Goal: Information Seeking & Learning: Learn about a topic

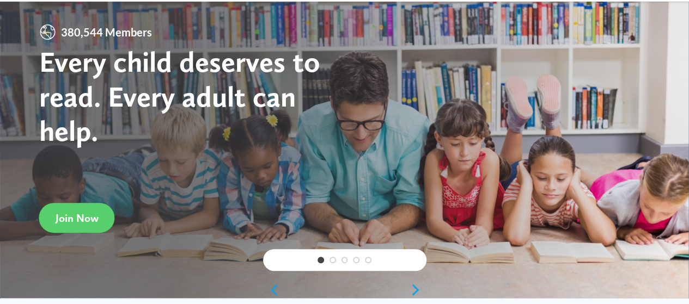
scroll to position [74, 0]
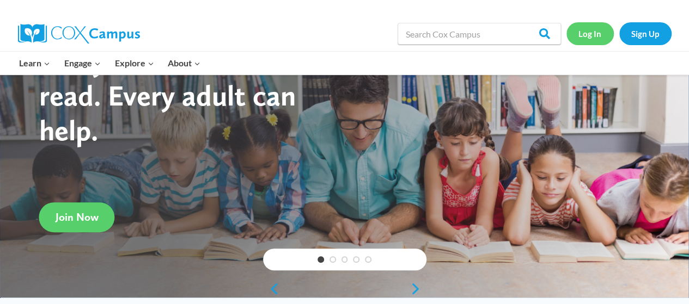
click at [585, 36] on link "Log In" at bounding box center [589, 33] width 47 height 22
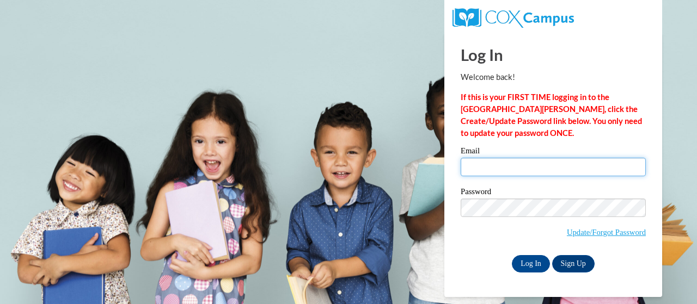
click at [483, 169] on input "Email" at bounding box center [553, 167] width 185 height 19
type input "borum.blair.a@muscogee.k12.ga.us"
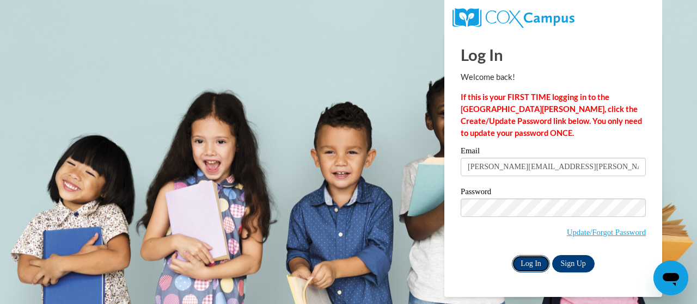
click at [535, 262] on input "Log In" at bounding box center [531, 263] width 38 height 17
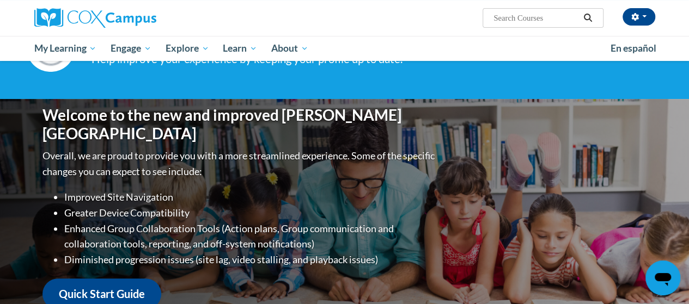
scroll to position [64, 0]
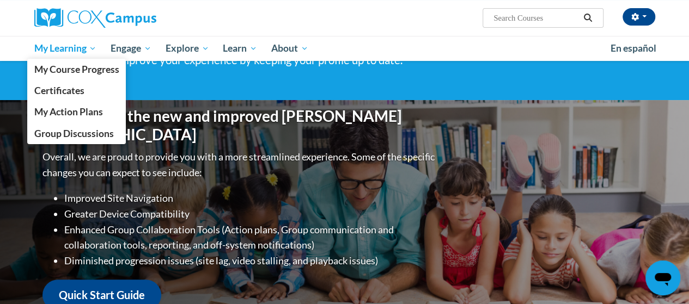
click at [54, 50] on span "My Learning" at bounding box center [65, 48] width 63 height 13
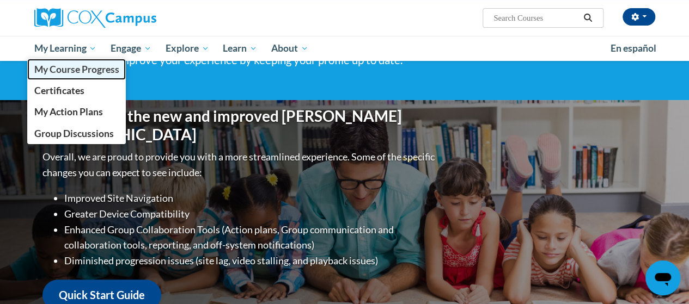
click at [74, 71] on span "My Course Progress" at bounding box center [76, 69] width 85 height 11
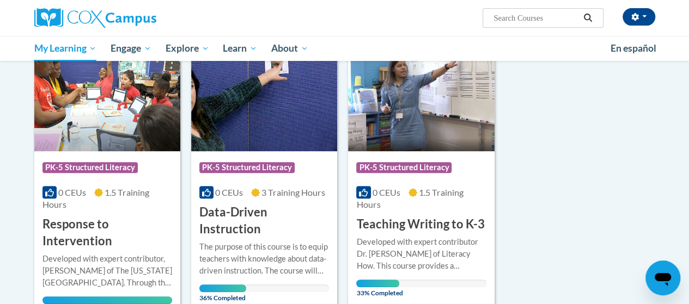
scroll to position [183, 0]
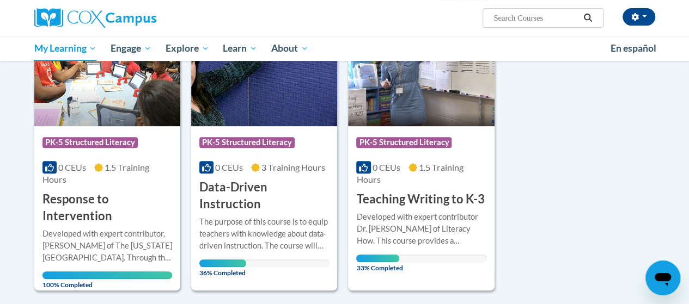
drag, startPoint x: 271, startPoint y: 208, endPoint x: 600, endPoint y: 192, distance: 329.3
click at [304, 217] on div "The purpose of this course is to equip teachers with knowledge about data-drive…" at bounding box center [264, 234] width 130 height 36
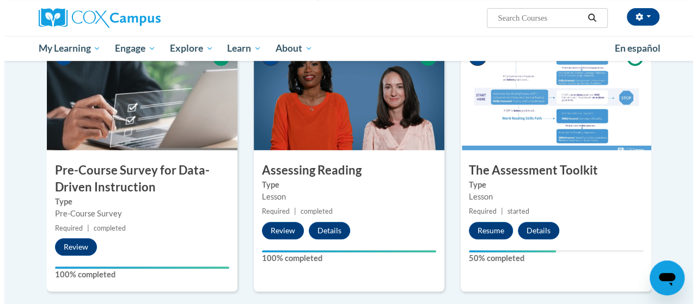
scroll to position [265, 0]
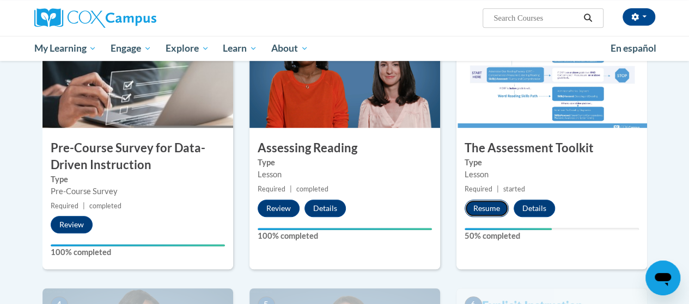
click at [486, 211] on button "Resume" at bounding box center [487, 208] width 44 height 17
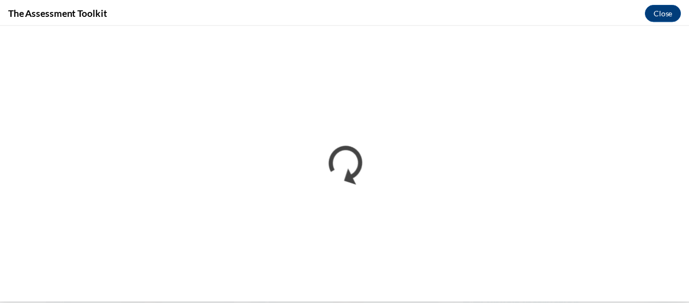
scroll to position [0, 0]
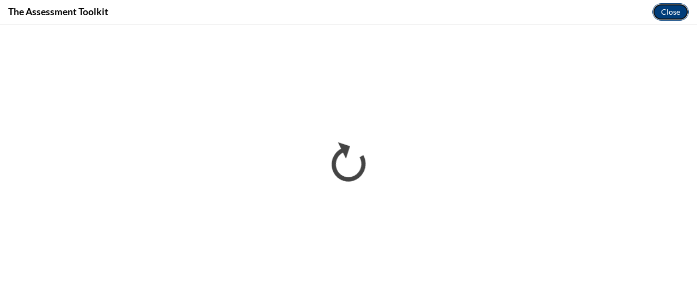
click at [671, 7] on button "Close" at bounding box center [670, 11] width 36 height 17
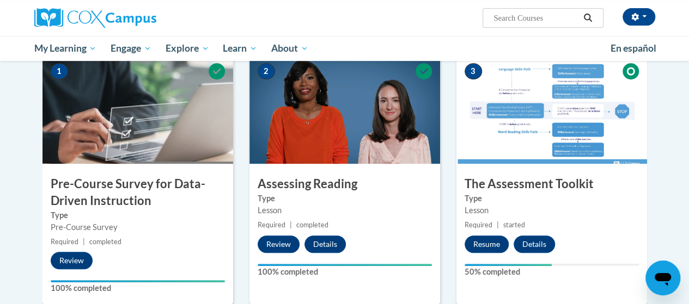
scroll to position [233, 0]
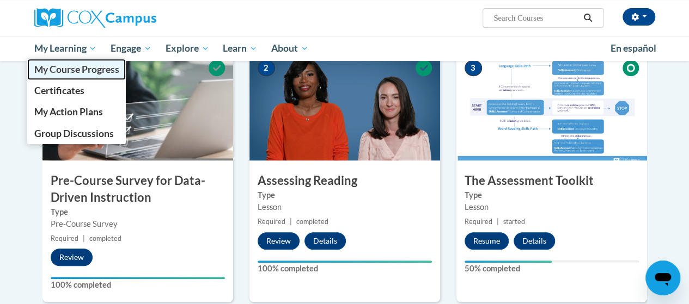
click at [102, 69] on span "My Course Progress" at bounding box center [76, 69] width 85 height 11
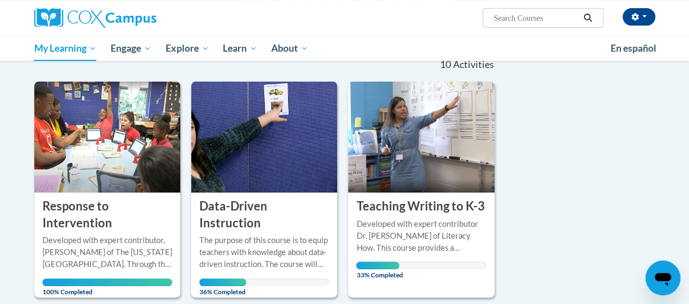
scroll to position [168, 0]
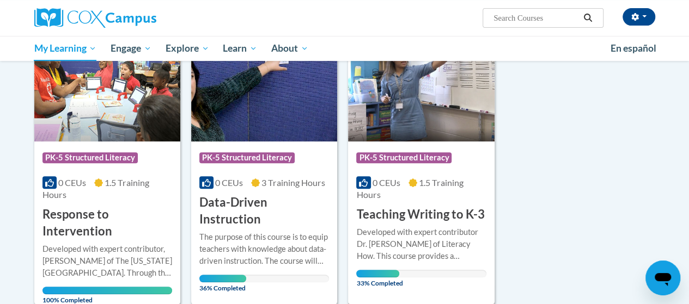
click at [426, 228] on div "Developed with expert contributor Dr. [PERSON_NAME] of Literacy How. This cours…" at bounding box center [421, 245] width 130 height 36
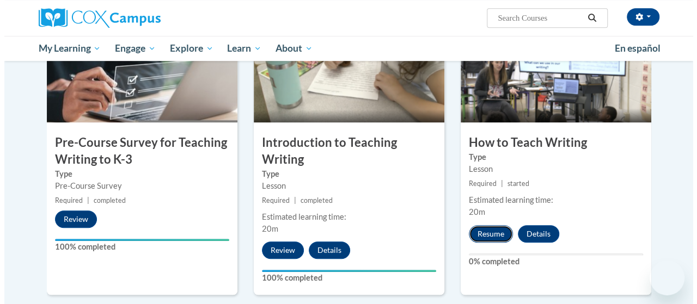
scroll to position [271, 0]
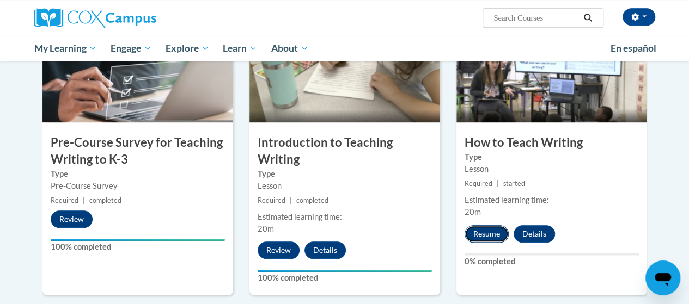
click at [478, 229] on button "Resume" at bounding box center [487, 233] width 44 height 17
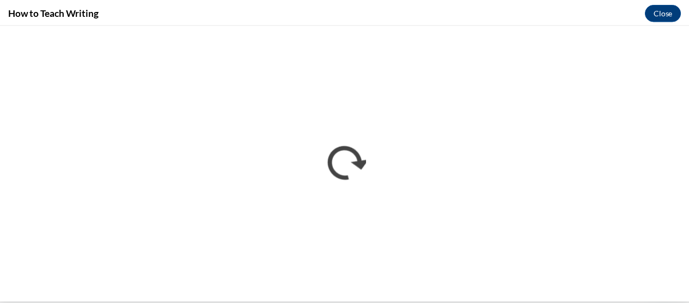
scroll to position [0, 0]
click at [670, 7] on button "Close" at bounding box center [670, 11] width 36 height 17
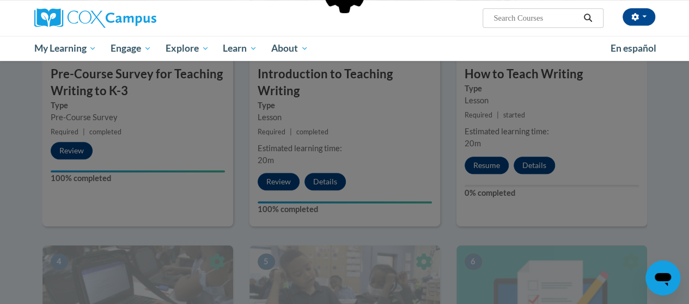
scroll to position [339, 0]
click at [62, 50] on div at bounding box center [344, 49] width 605 height 207
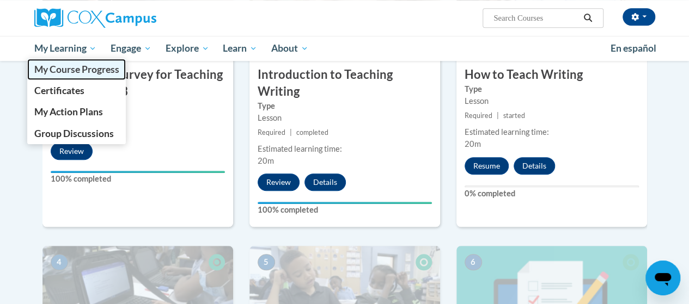
click at [70, 71] on span "My Course Progress" at bounding box center [76, 69] width 85 height 11
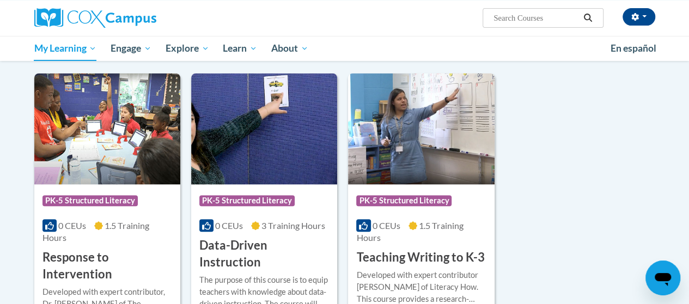
scroll to position [186, 0]
